Goal: Check status: Check status

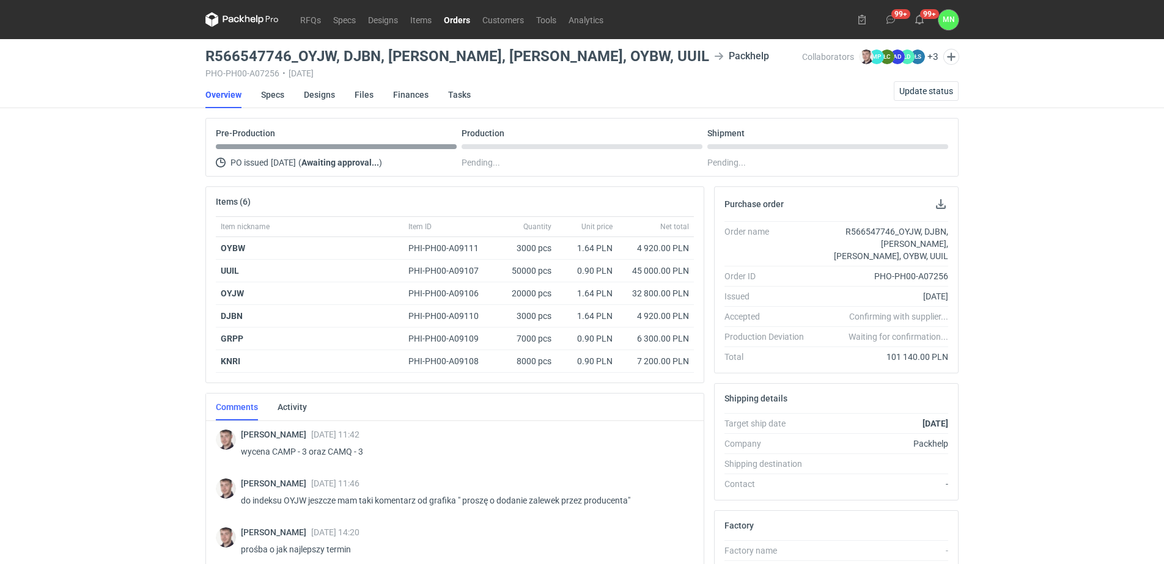
click at [447, 13] on link "Orders" at bounding box center [457, 19] width 39 height 15
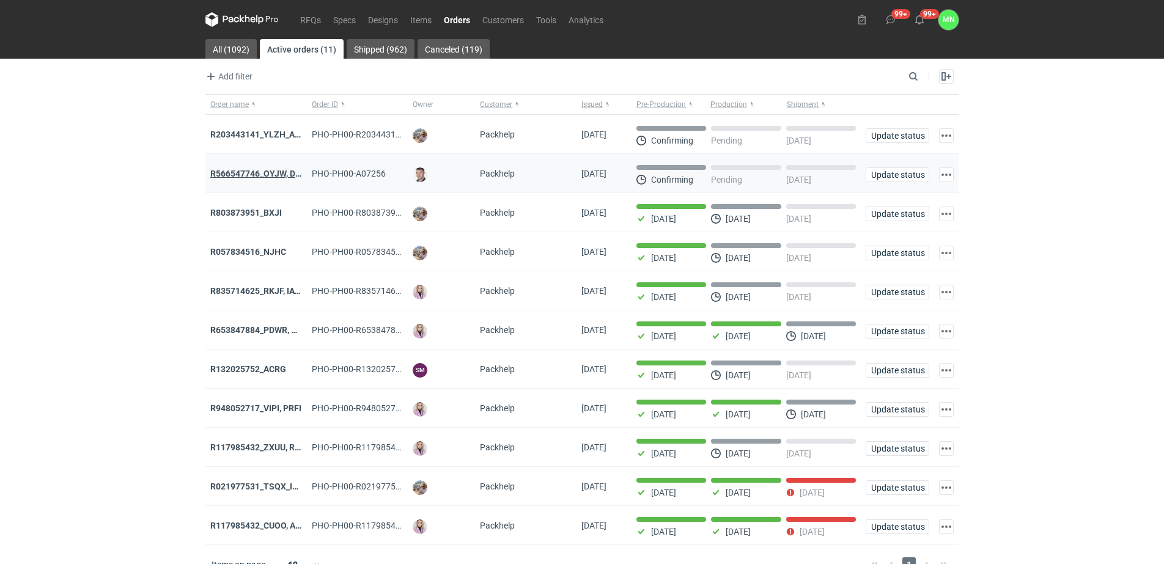
click at [284, 176] on strong "R566547746_OYJW, DJBN, [PERSON_NAME], [PERSON_NAME], OYBW, UUIL" at bounding box center [355, 174] width 290 height 10
